Goal: Transaction & Acquisition: Purchase product/service

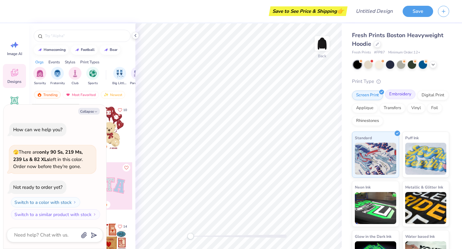
click at [398, 94] on div "Embroidery" at bounding box center [400, 95] width 30 height 10
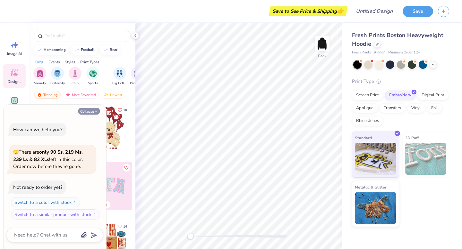
click at [94, 109] on button "Collapse" at bounding box center [88, 111] width 21 height 7
type textarea "x"
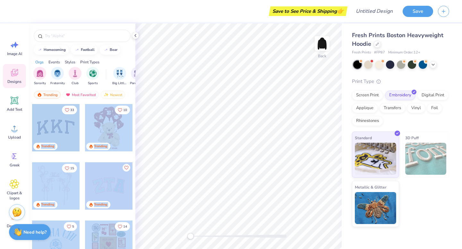
click at [237, 123] on div "Save to See Price & Shipping 👉 Design Title Save Image AI Designs Add Text Uplo…" at bounding box center [231, 124] width 462 height 249
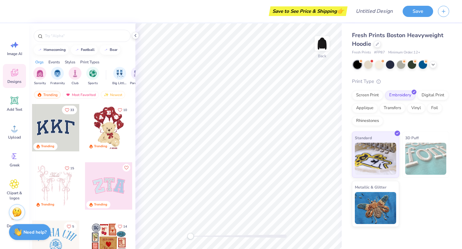
click at [57, 124] on div at bounding box center [55, 127] width 47 height 47
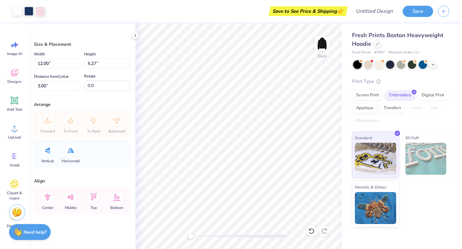
click at [439, 231] on div "Fresh Prints Boston Heavyweight Hoodie Fresh Prints # FP87 Minimum Order: 12 + …" at bounding box center [401, 136] width 120 height 226
click at [422, 160] on img at bounding box center [425, 159] width 41 height 32
click at [380, 154] on img at bounding box center [375, 158] width 41 height 32
click at [364, 92] on div "Screen Print" at bounding box center [367, 95] width 31 height 10
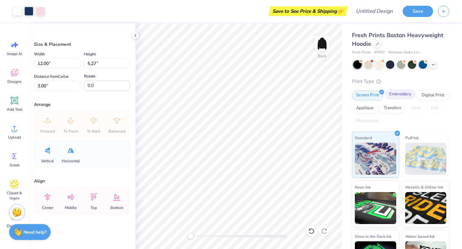
click at [401, 96] on div "Embroidery" at bounding box center [400, 95] width 30 height 10
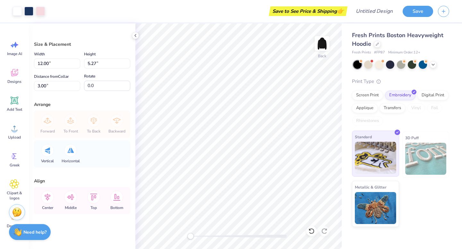
click at [367, 150] on img at bounding box center [375, 158] width 41 height 32
click at [29, 11] on div at bounding box center [28, 10] width 9 height 9
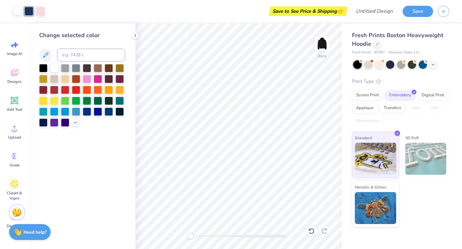
click at [18, 12] on div at bounding box center [17, 10] width 9 height 9
